Goal: Information Seeking & Learning: Learn about a topic

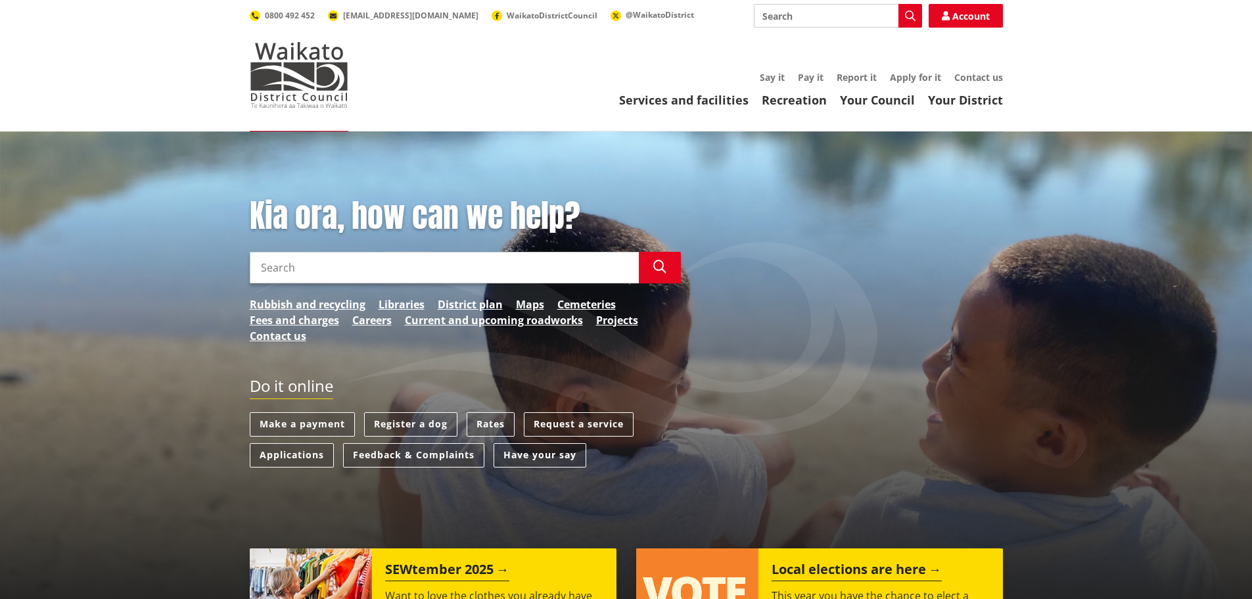
click at [798, 14] on input "Search" at bounding box center [838, 16] width 168 height 24
type input "Culverts"
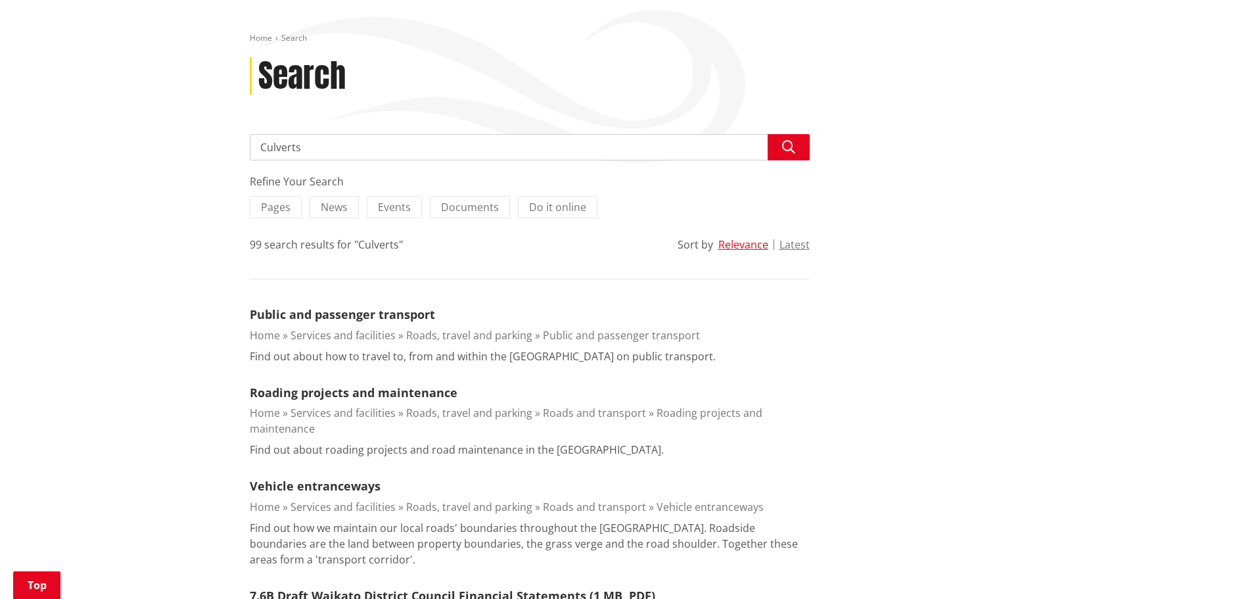
scroll to position [197, 0]
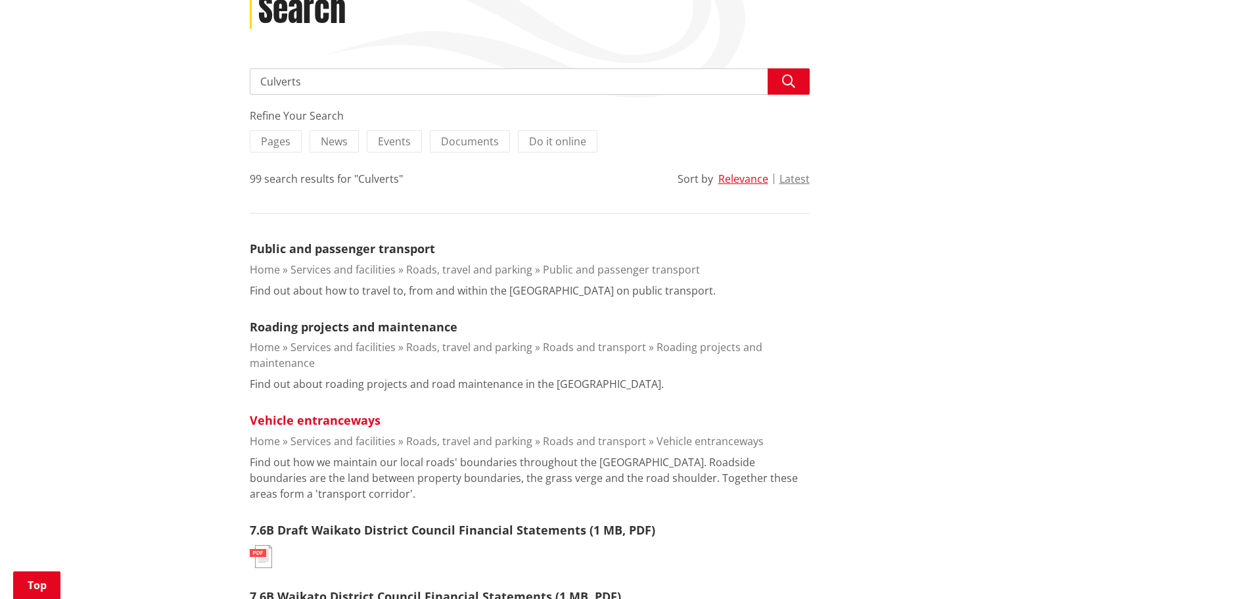
click at [334, 414] on link "Vehicle entranceways" at bounding box center [315, 420] width 131 height 16
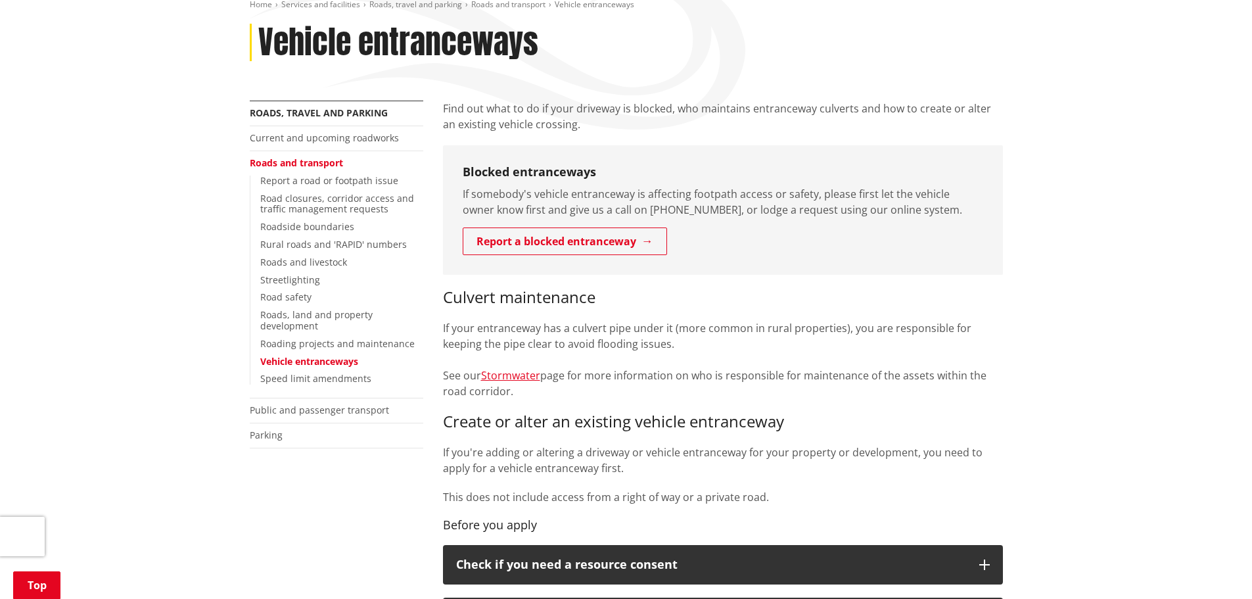
scroll to position [197, 0]
